Goal: Transaction & Acquisition: Subscribe to service/newsletter

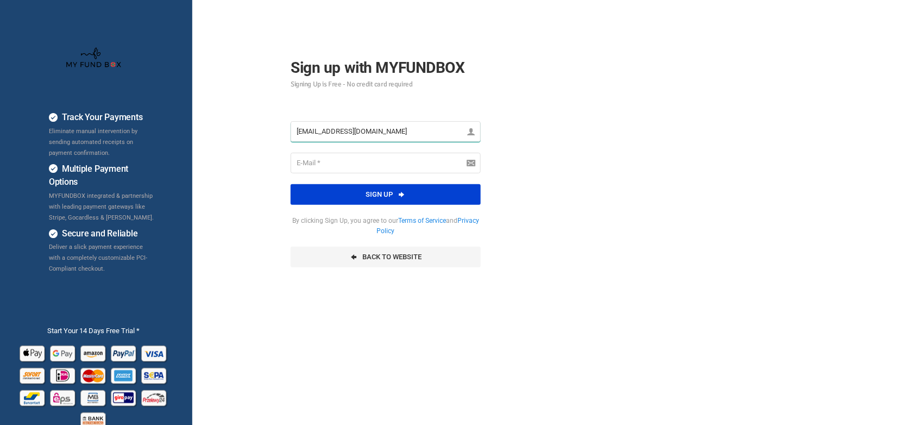
drag, startPoint x: 392, startPoint y: 129, endPoint x: 155, endPoint y: 109, distance: 237.2
click at [155, 109] on div "Track Your Payments Eliminate manual intervention by sending automated receipts…" at bounding box center [459, 271] width 928 height 543
click at [353, 156] on div "Please Fill out this field Enter valid Email Address Please enter your register…" at bounding box center [386, 194] width 212 height 168
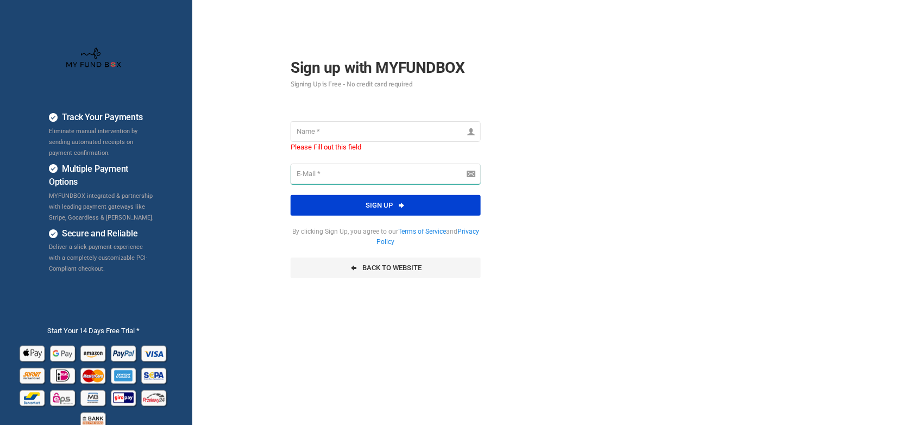
paste input "arasumani@myfundbox.de"
type input "arasumani@myfundbox.de"
drag, startPoint x: 316, startPoint y: 134, endPoint x: 321, endPoint y: 133, distance: 5.5
click at [316, 134] on input "text" at bounding box center [386, 131] width 190 height 21
drag, startPoint x: 329, startPoint y: 173, endPoint x: 284, endPoint y: 168, distance: 45.3
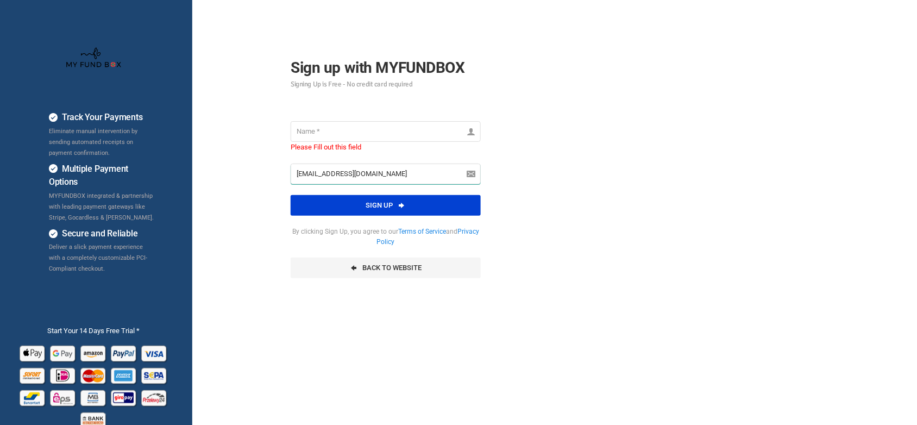
click at [284, 168] on div "Please Fill out this field arasumani@myfundbox.de Enter valid Email Address Ple…" at bounding box center [386, 199] width 212 height 179
click at [351, 125] on input "text" at bounding box center [386, 131] width 190 height 21
paste input "arasumani"
click at [300, 132] on input "arasumani" at bounding box center [386, 131] width 190 height 21
type input "Arasumani"
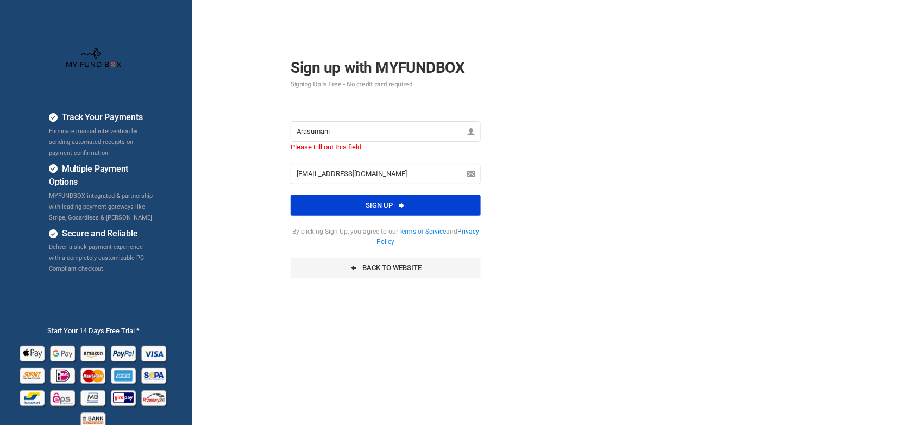
click at [544, 162] on div "Track Your Payments Eliminate manual intervention by sending automated receipts…" at bounding box center [459, 271] width 928 height 543
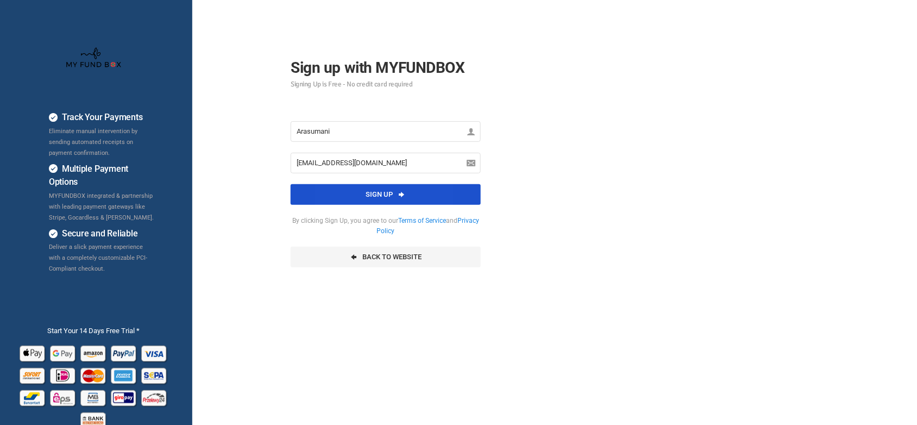
click at [367, 191] on button "Sign up" at bounding box center [386, 194] width 190 height 21
